Goal: Transaction & Acquisition: Purchase product/service

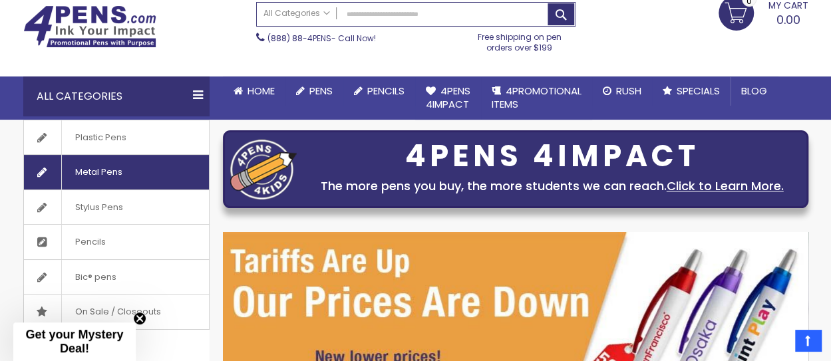
scroll to position [73, 0]
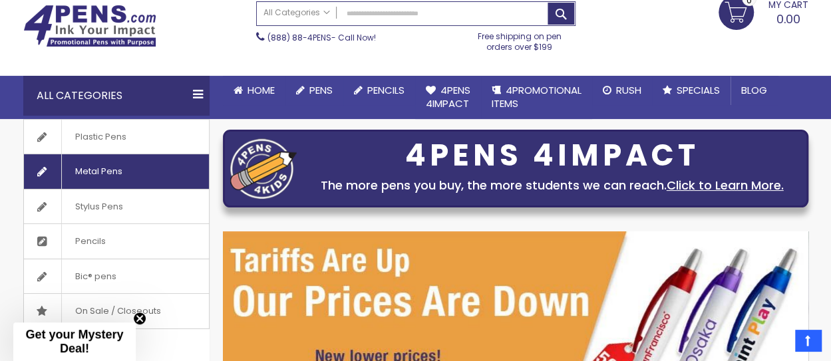
click at [99, 171] on span "Metal Pens" at bounding box center [98, 171] width 74 height 35
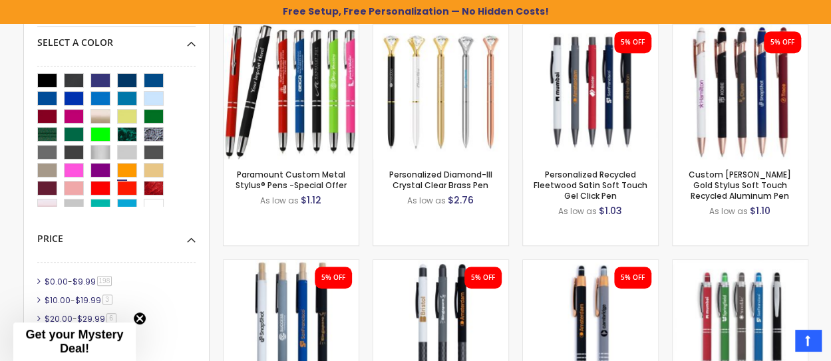
scroll to position [440, 0]
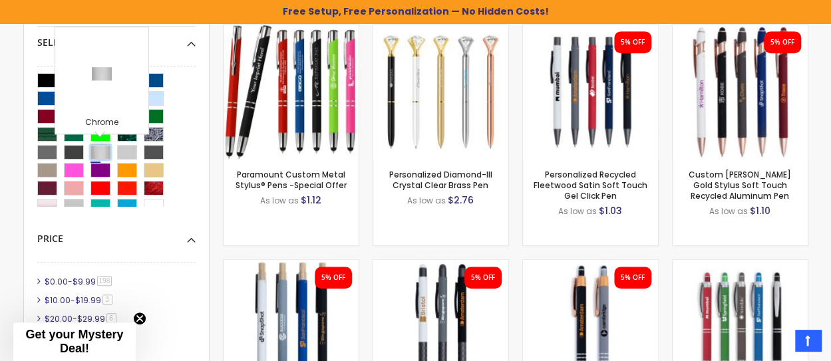
click at [93, 154] on div "Chrome" at bounding box center [100, 152] width 20 height 15
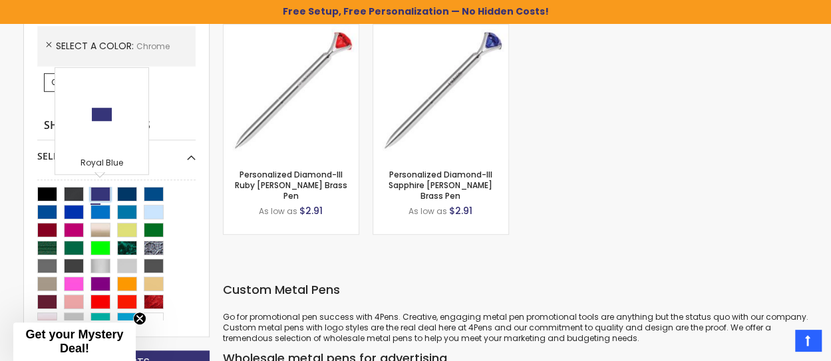
click at [101, 192] on div "Royal Blue" at bounding box center [100, 194] width 20 height 15
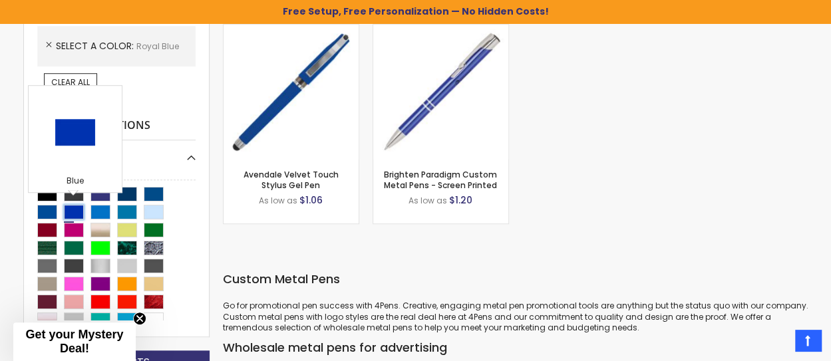
click at [74, 213] on div "Blue" at bounding box center [74, 212] width 20 height 15
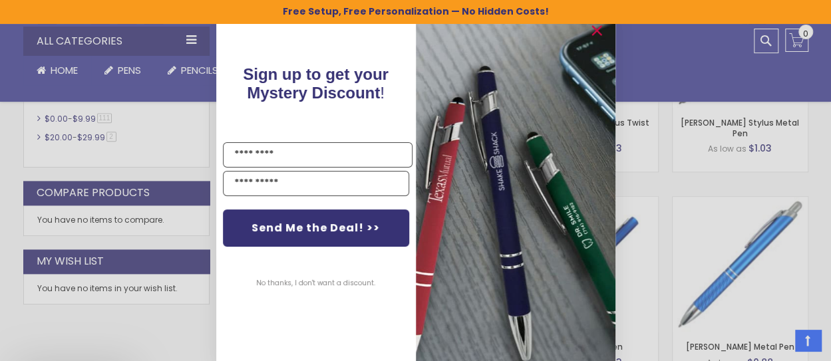
scroll to position [774, 0]
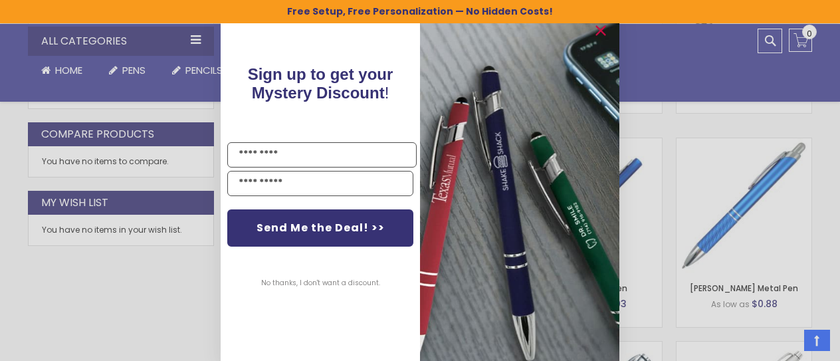
click at [634, 72] on div "Close dialog Sign up to get your Mystery Discount ! Name Email Send Me the Deal…" at bounding box center [420, 180] width 840 height 361
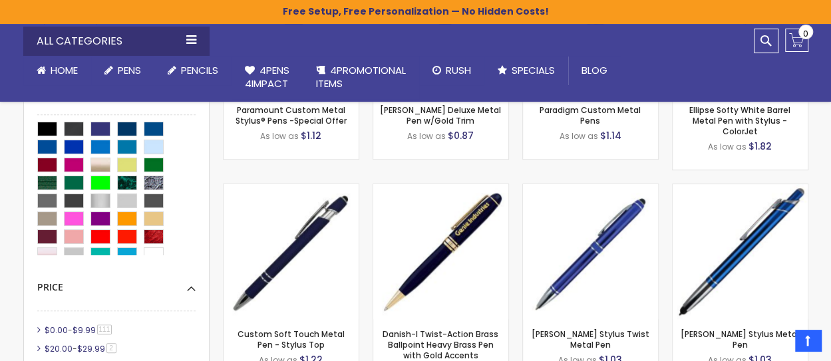
scroll to position [47, 0]
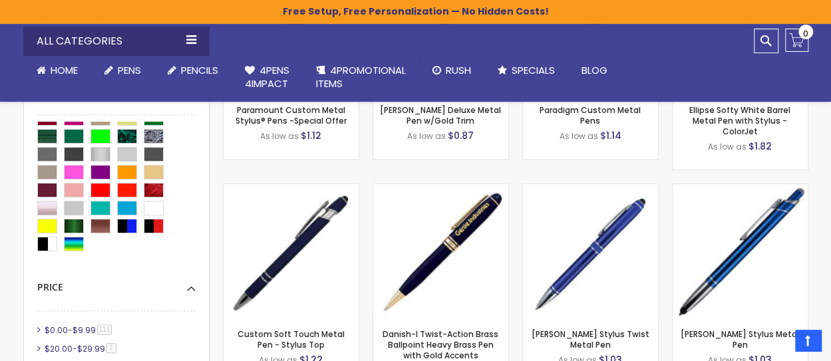
scroll to position [440, 0]
